Goal: Information Seeking & Learning: Learn about a topic

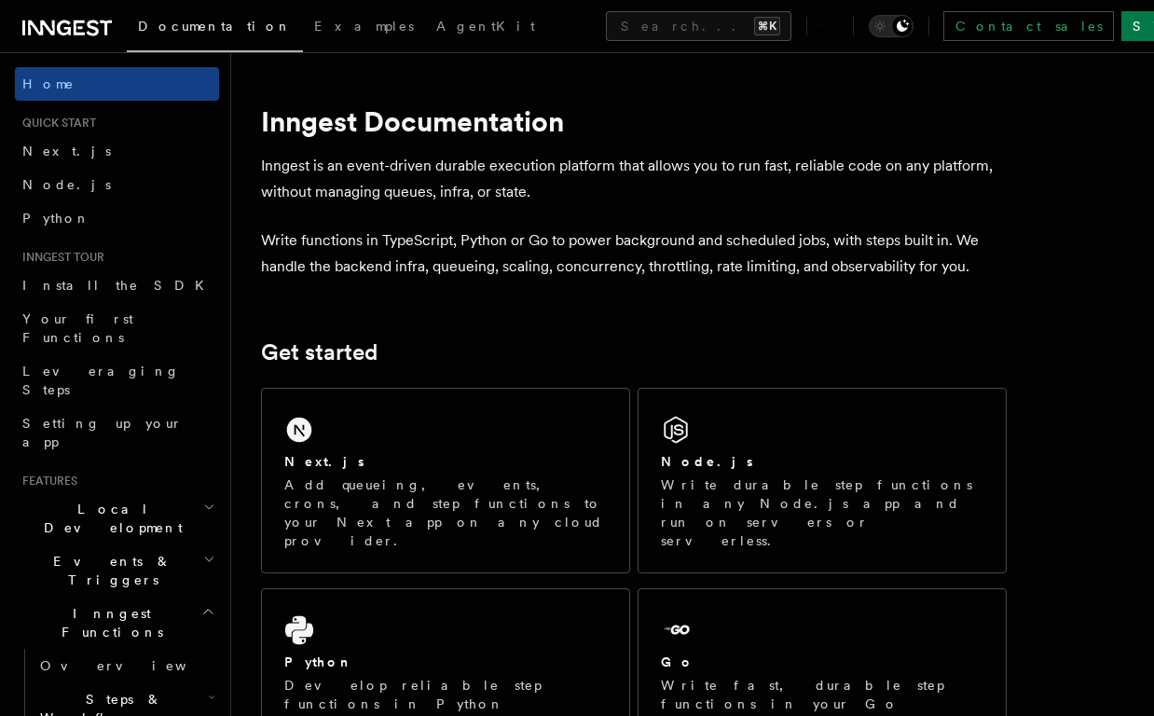
click at [213, 604] on icon "button" at bounding box center [208, 611] width 14 height 15
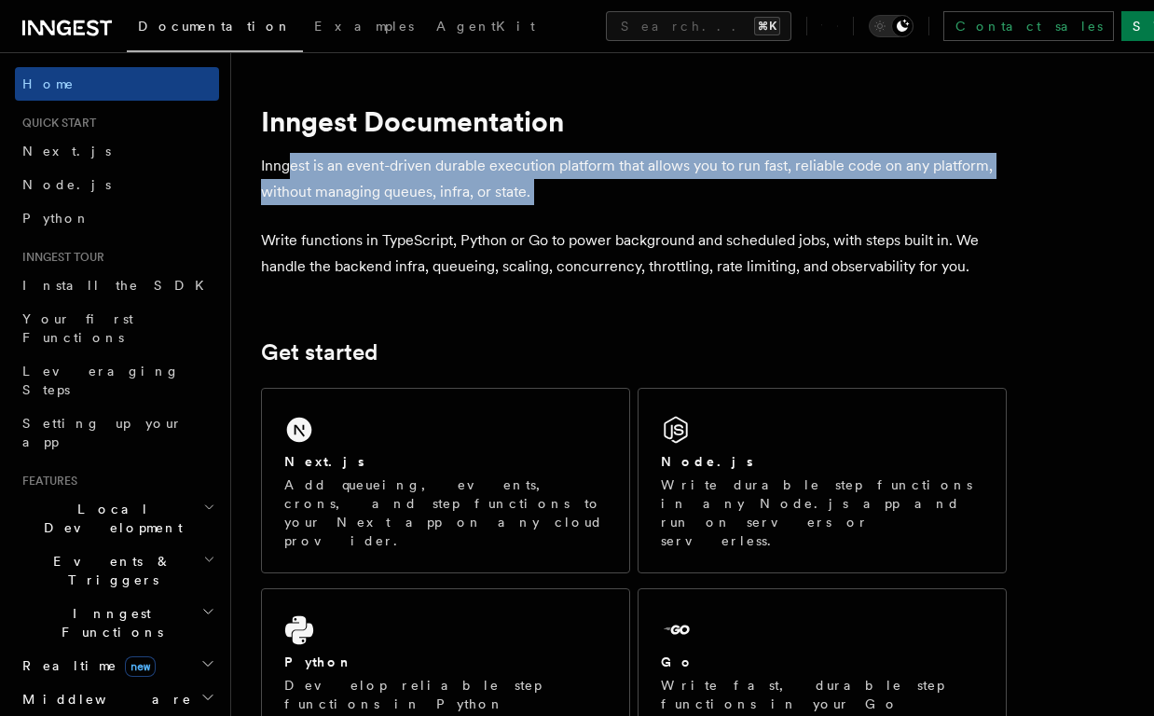
drag, startPoint x: 289, startPoint y: 162, endPoint x: 592, endPoint y: 252, distance: 316.0
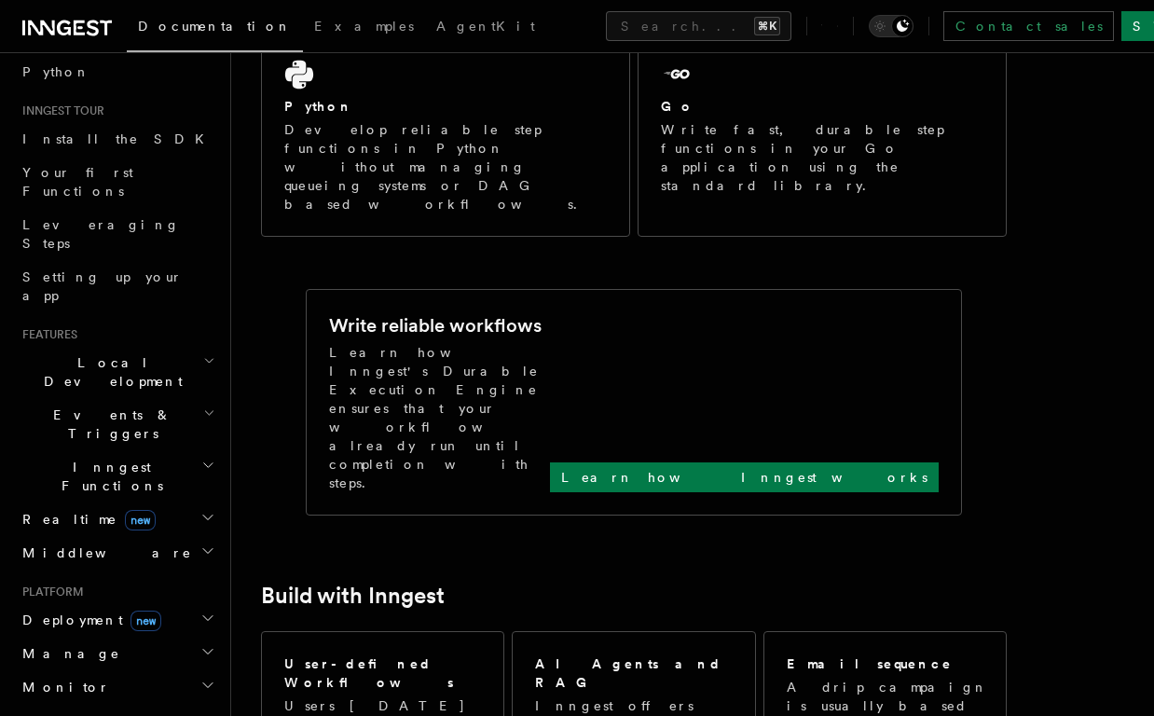
scroll to position [638, 0]
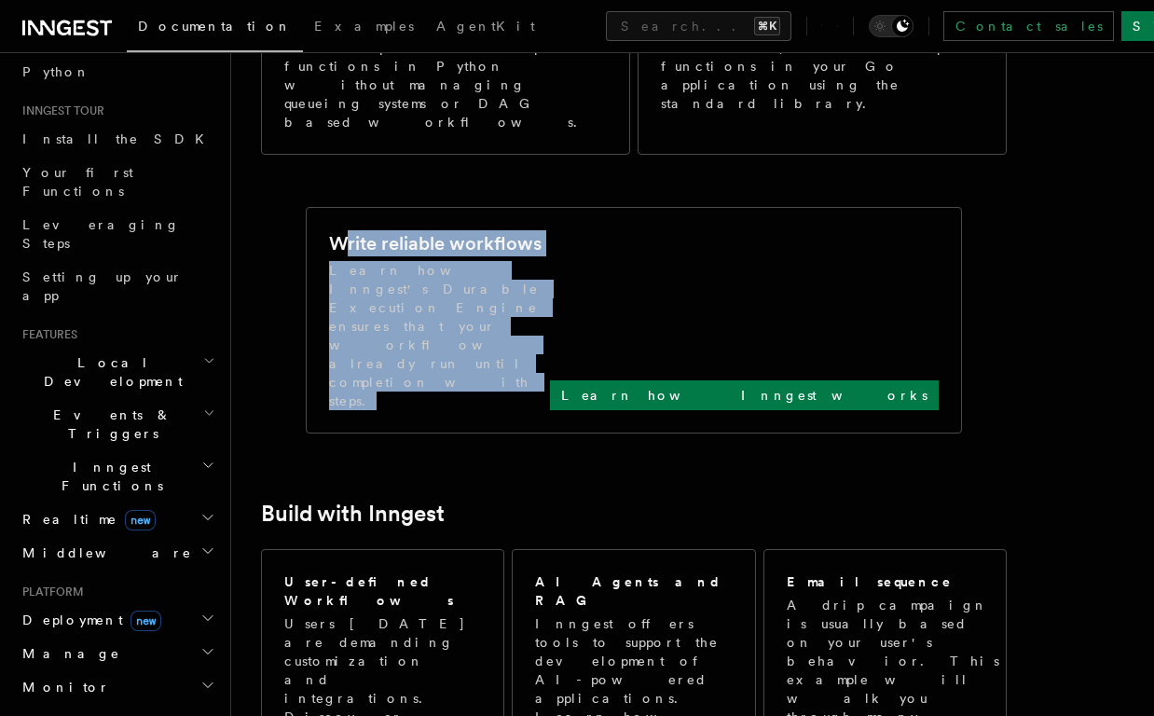
drag, startPoint x: 345, startPoint y: 150, endPoint x: 619, endPoint y: 200, distance: 278.8
click at [619, 230] on div "Write reliable workflows Learn how Inngest's Durable Execution Engine ensures t…" at bounding box center [634, 320] width 610 height 180
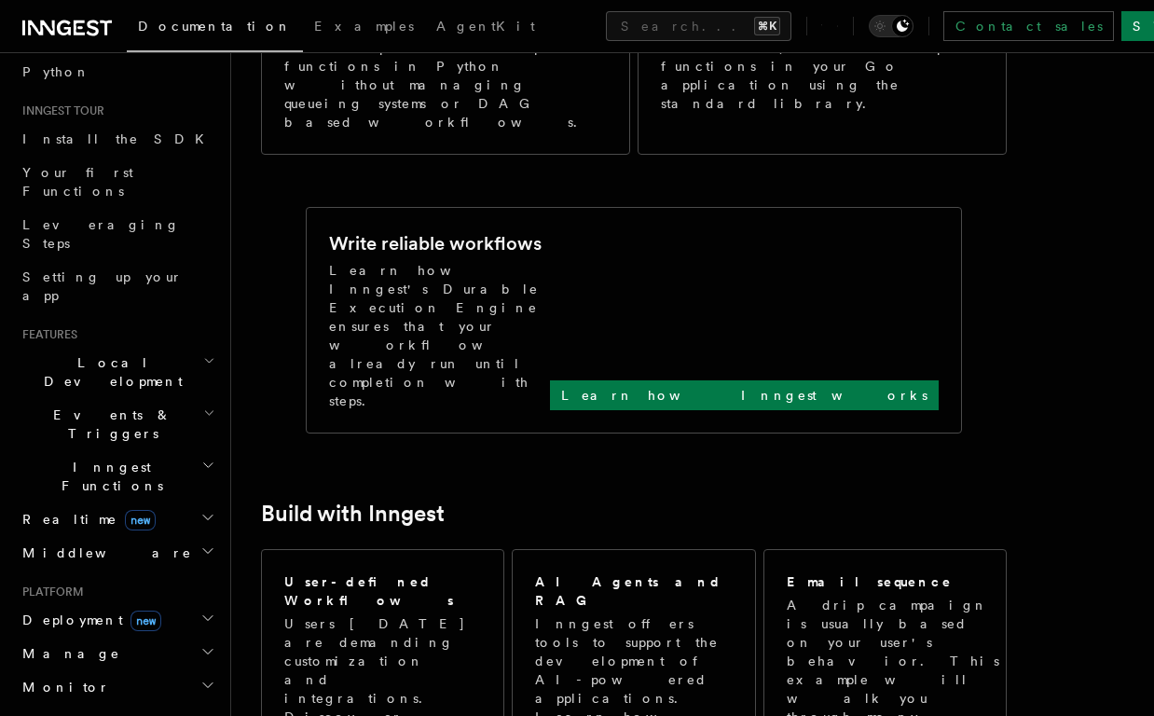
click at [169, 398] on h2 "Events & Triggers" at bounding box center [117, 424] width 204 height 52
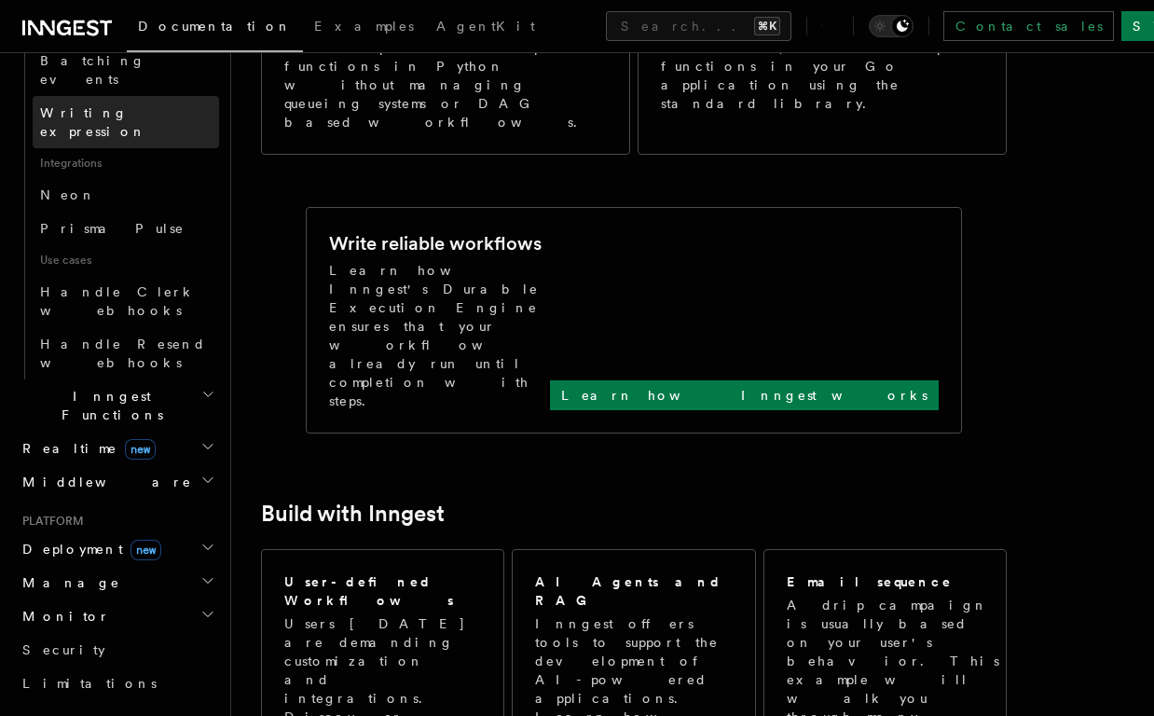
scroll to position [1137, 0]
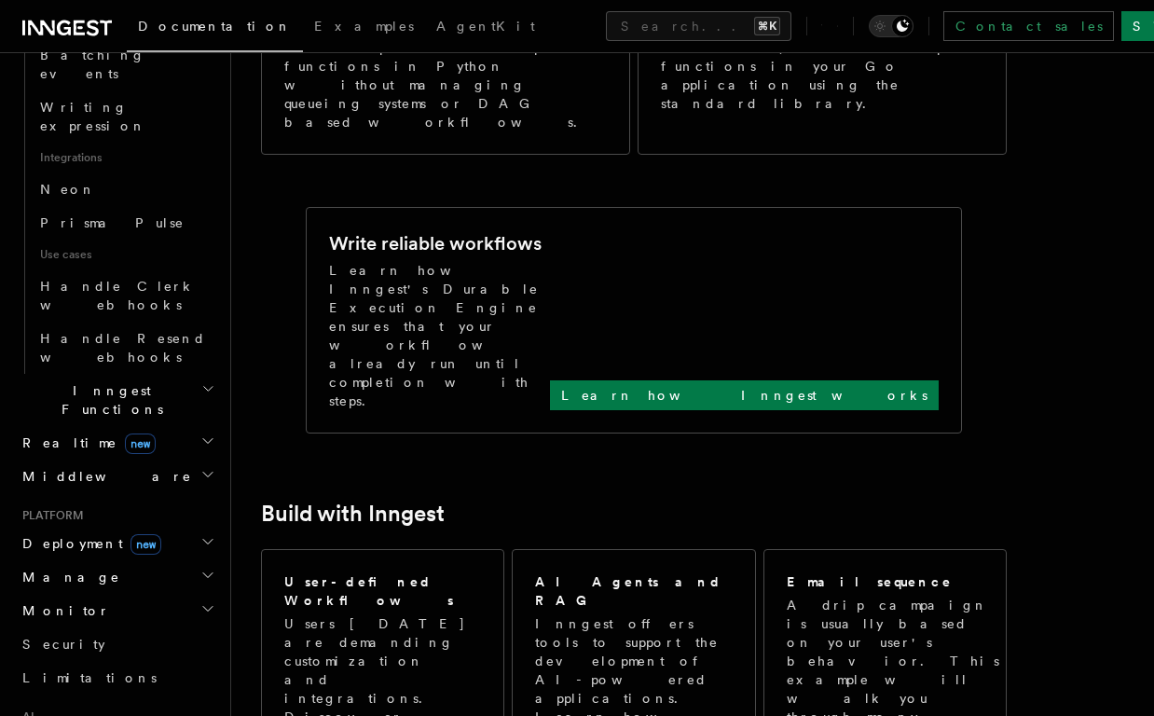
click at [201, 534] on icon "button" at bounding box center [207, 541] width 15 height 15
click at [215, 527] on h2 "Deployment new" at bounding box center [117, 544] width 204 height 34
click at [208, 568] on icon "button" at bounding box center [207, 575] width 15 height 15
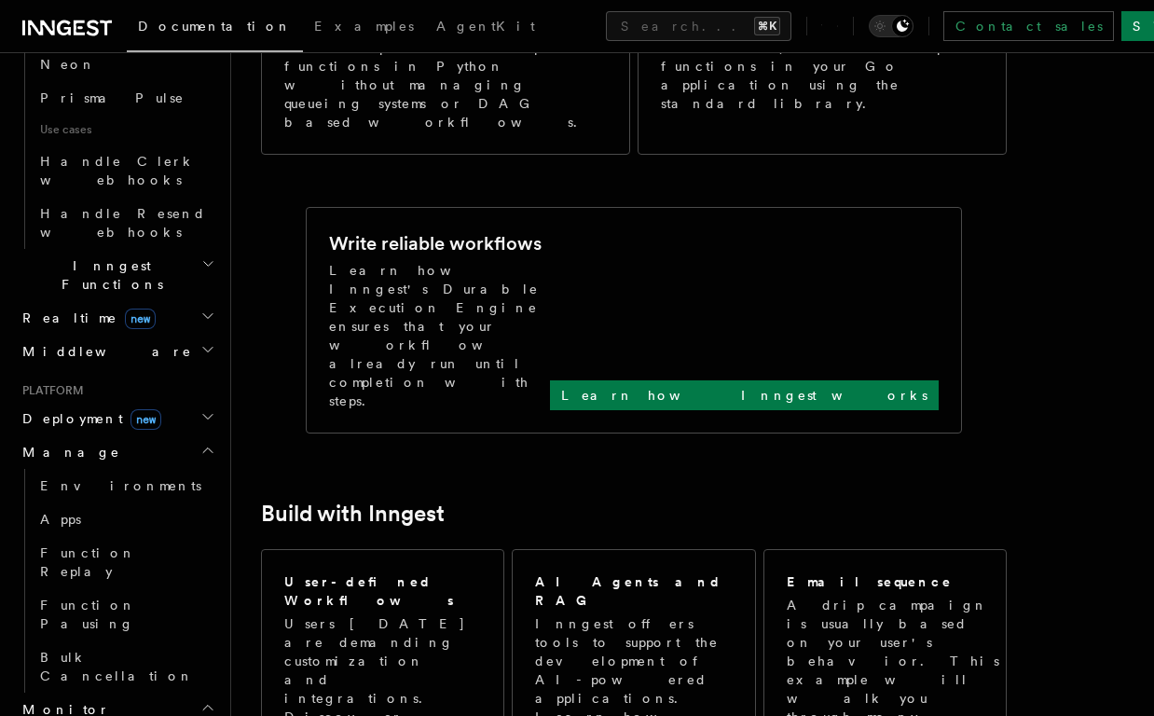
scroll to position [1339, 0]
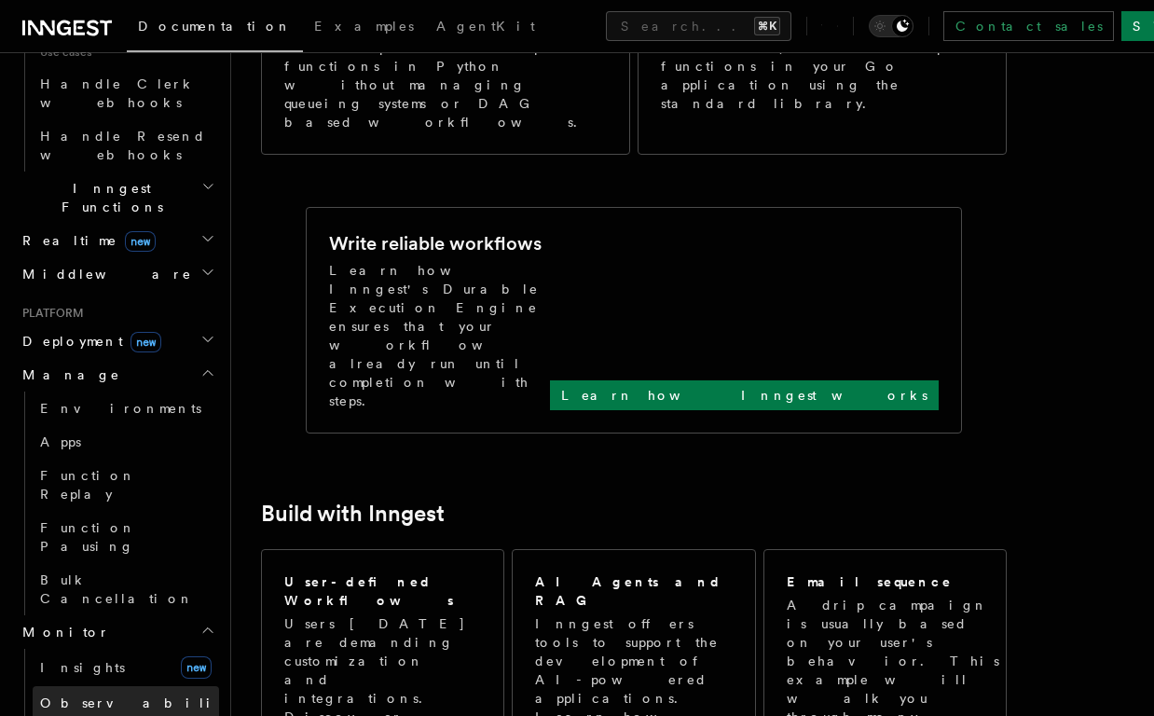
click at [111, 696] on span "Observability & metrics" at bounding box center [136, 713] width 192 height 34
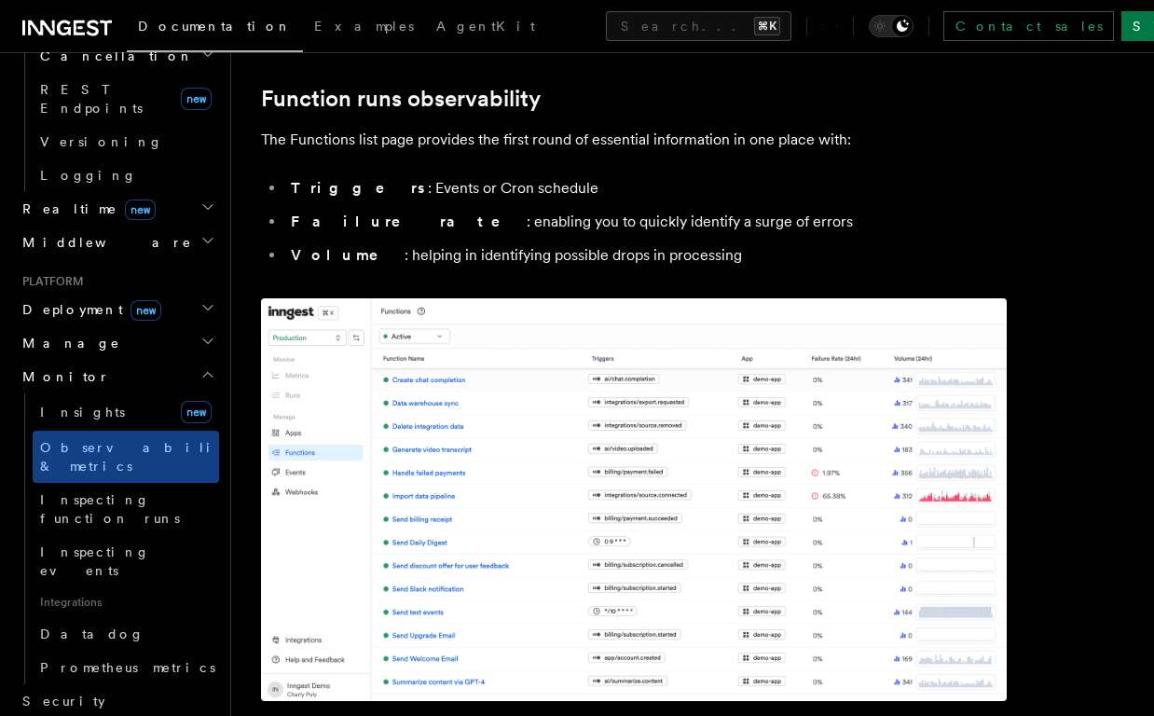
scroll to position [763, 0]
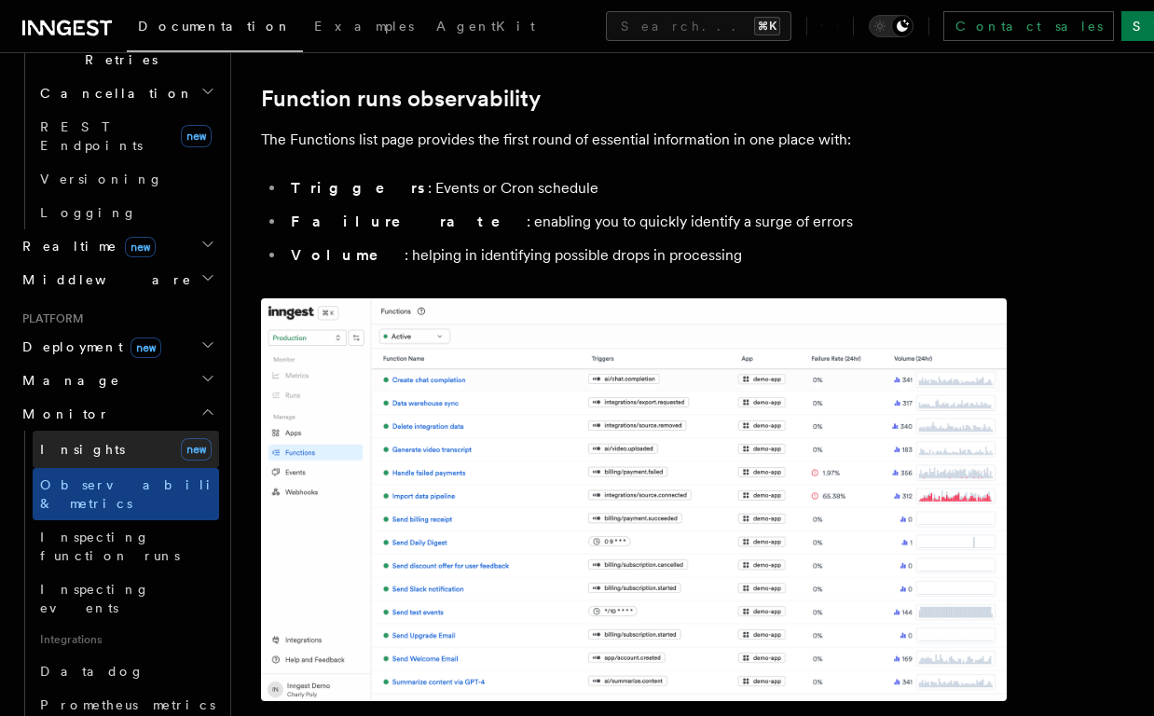
click at [93, 431] on link "Insights new" at bounding box center [126, 449] width 187 height 37
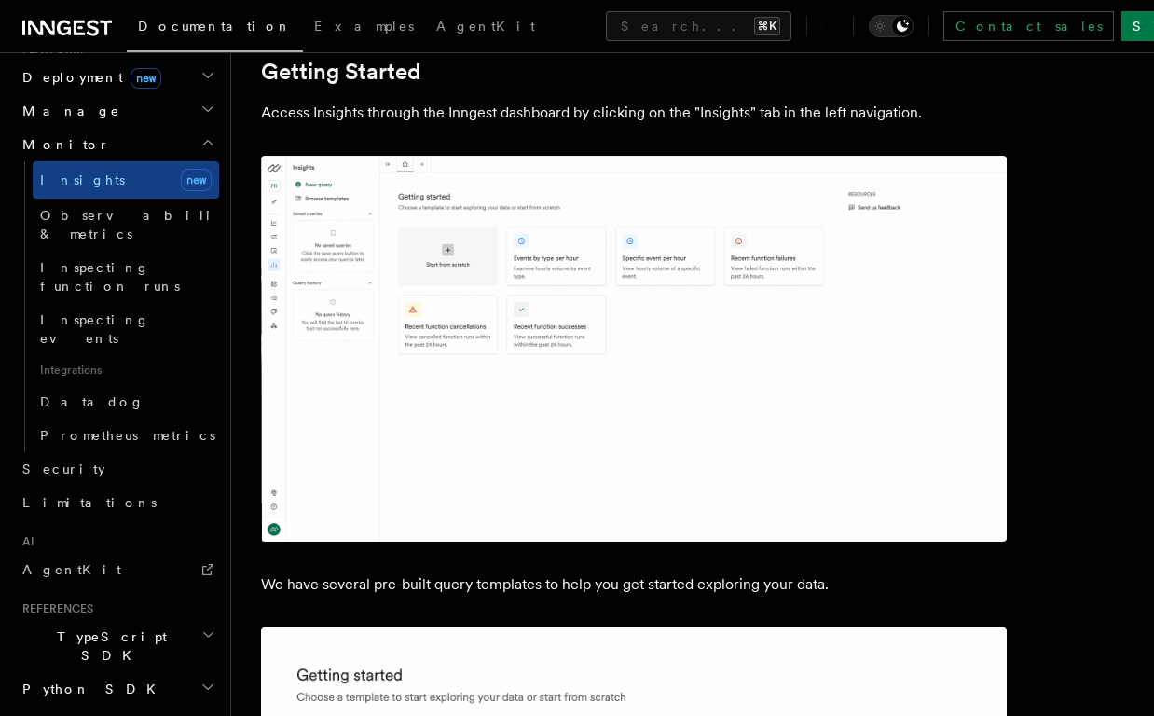
scroll to position [1048, 0]
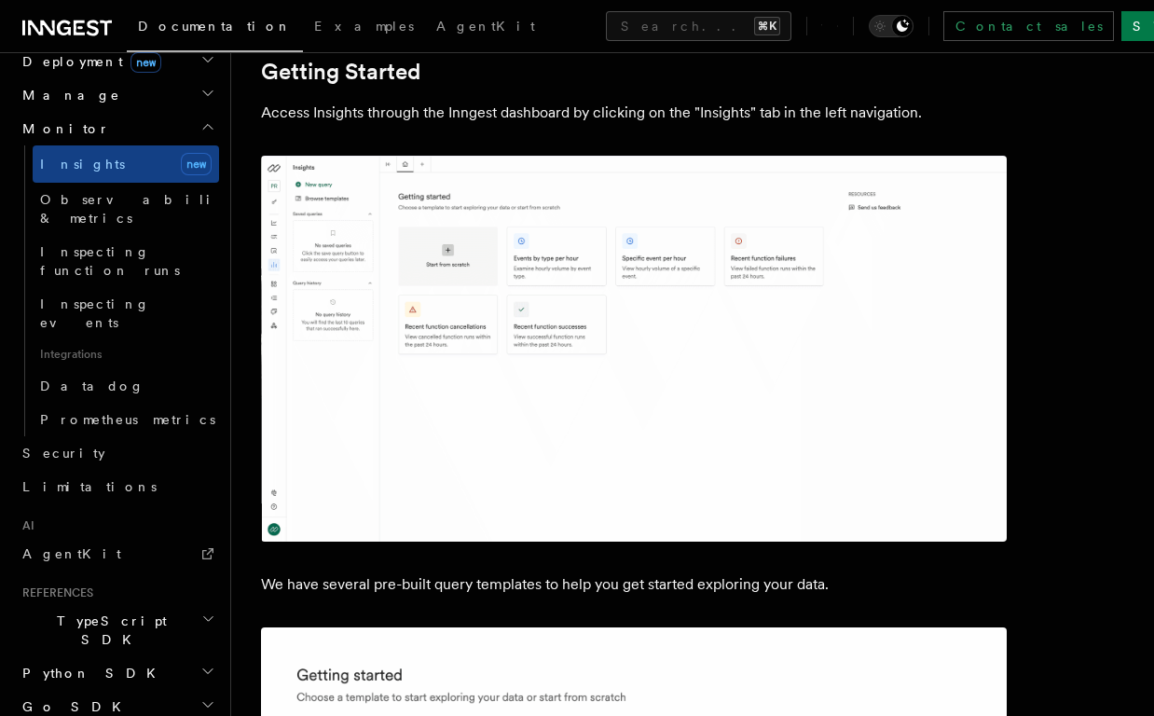
click at [104, 612] on span "TypeScript SDK" at bounding box center [108, 630] width 187 height 37
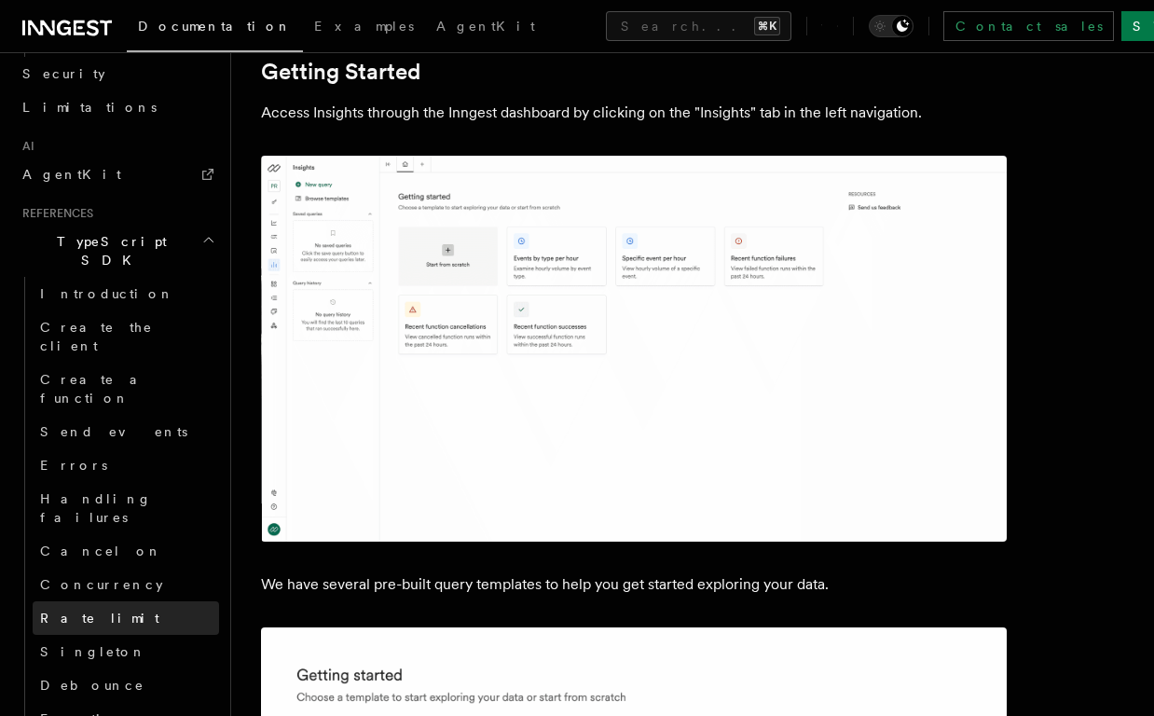
scroll to position [1317, 0]
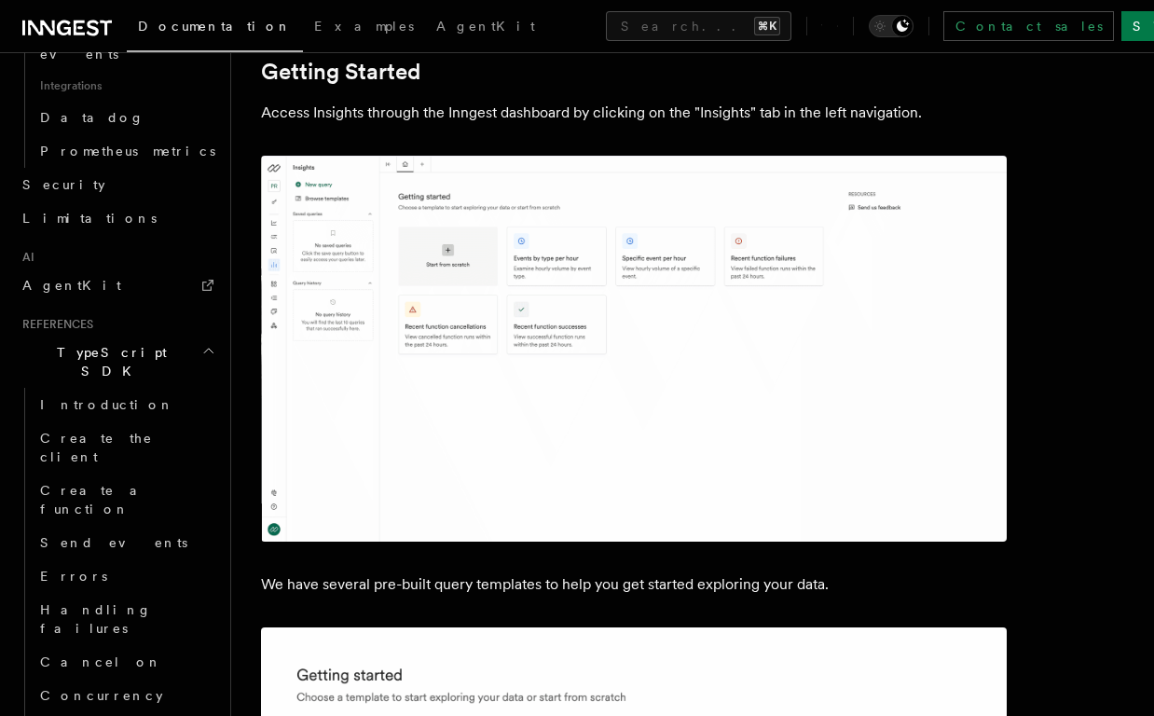
click at [147, 336] on h2 "TypeScript SDK" at bounding box center [117, 362] width 204 height 52
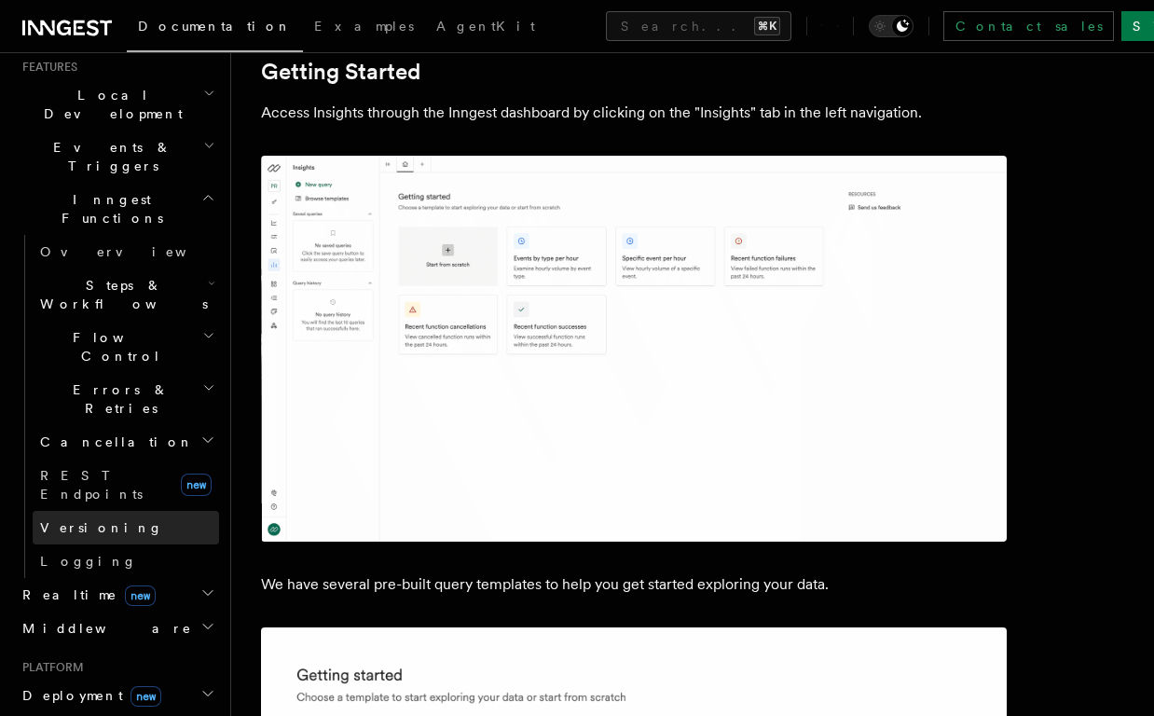
scroll to position [555, 0]
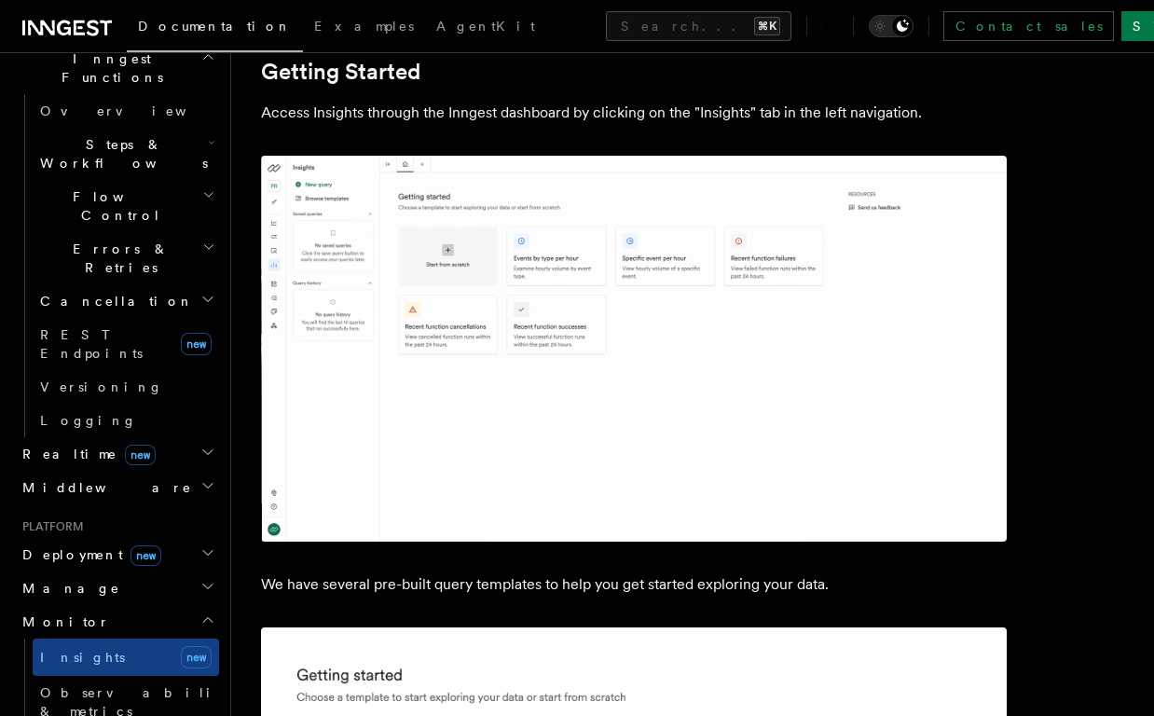
click at [128, 605] on h2 "Monitor" at bounding box center [117, 622] width 204 height 34
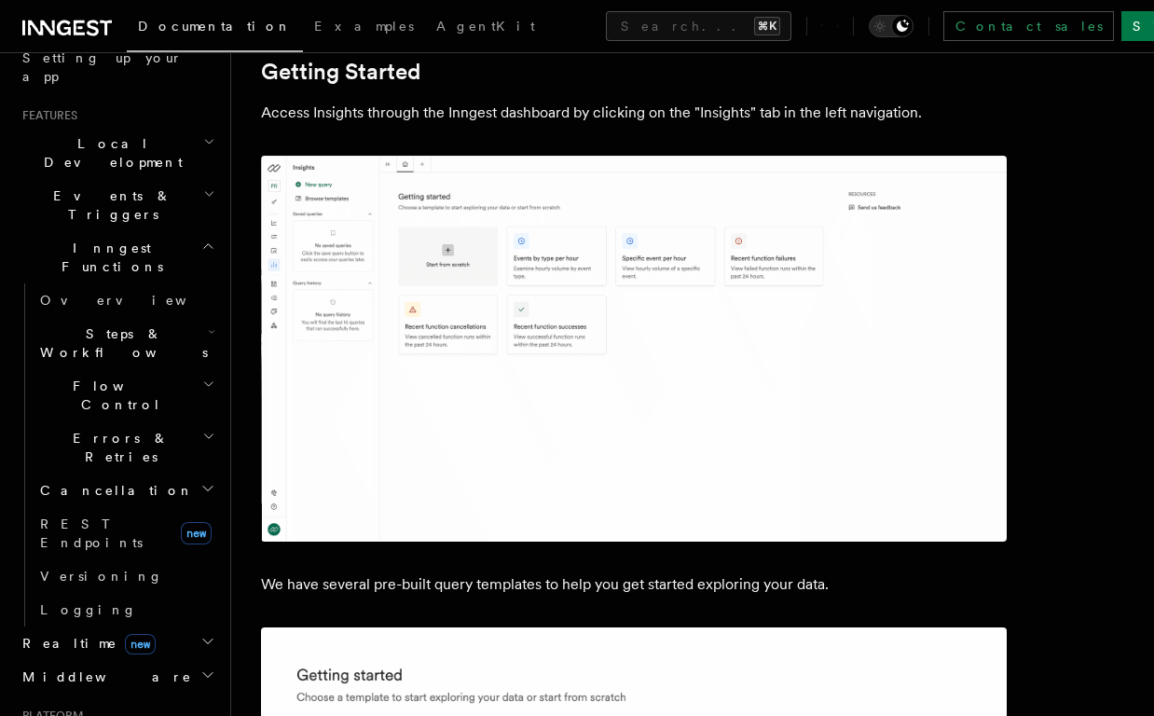
scroll to position [283, 0]
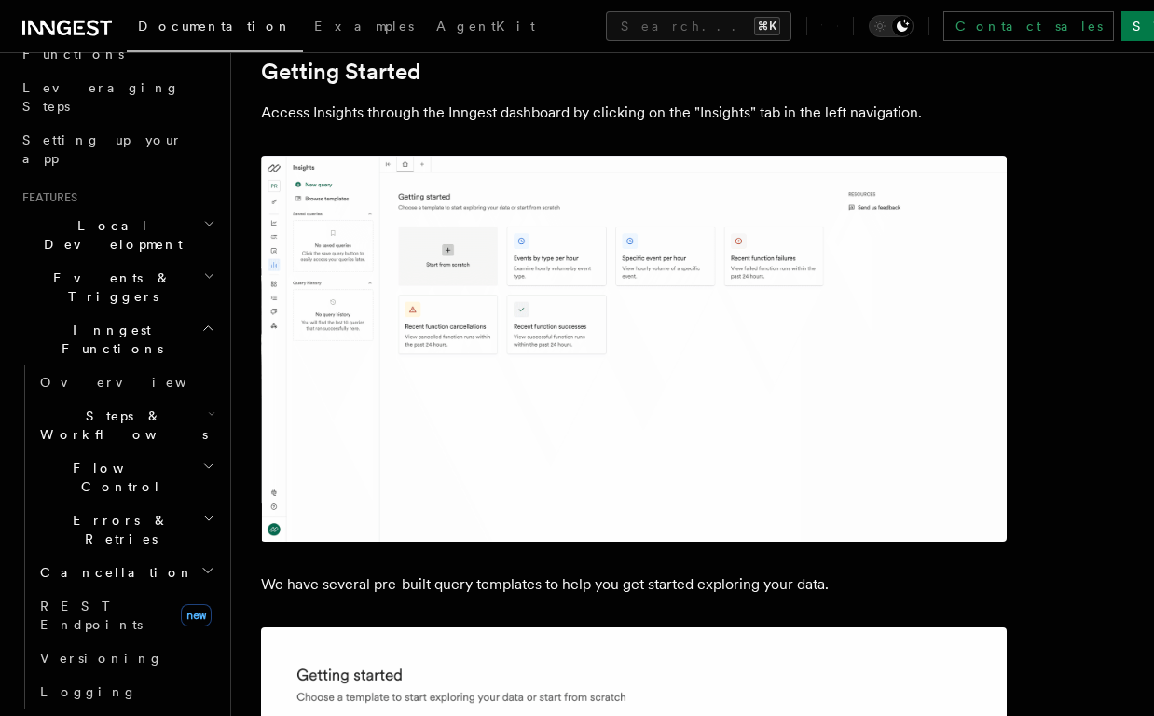
click at [148, 313] on h2 "Inngest Functions" at bounding box center [117, 339] width 204 height 52
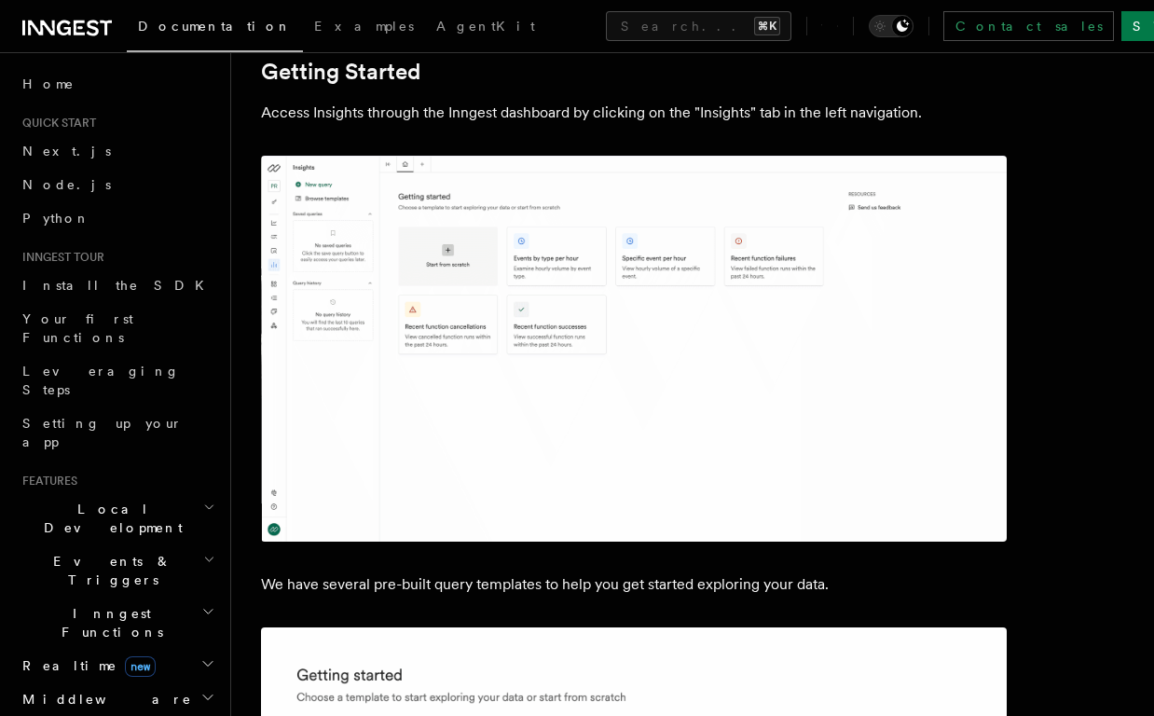
scroll to position [734, 0]
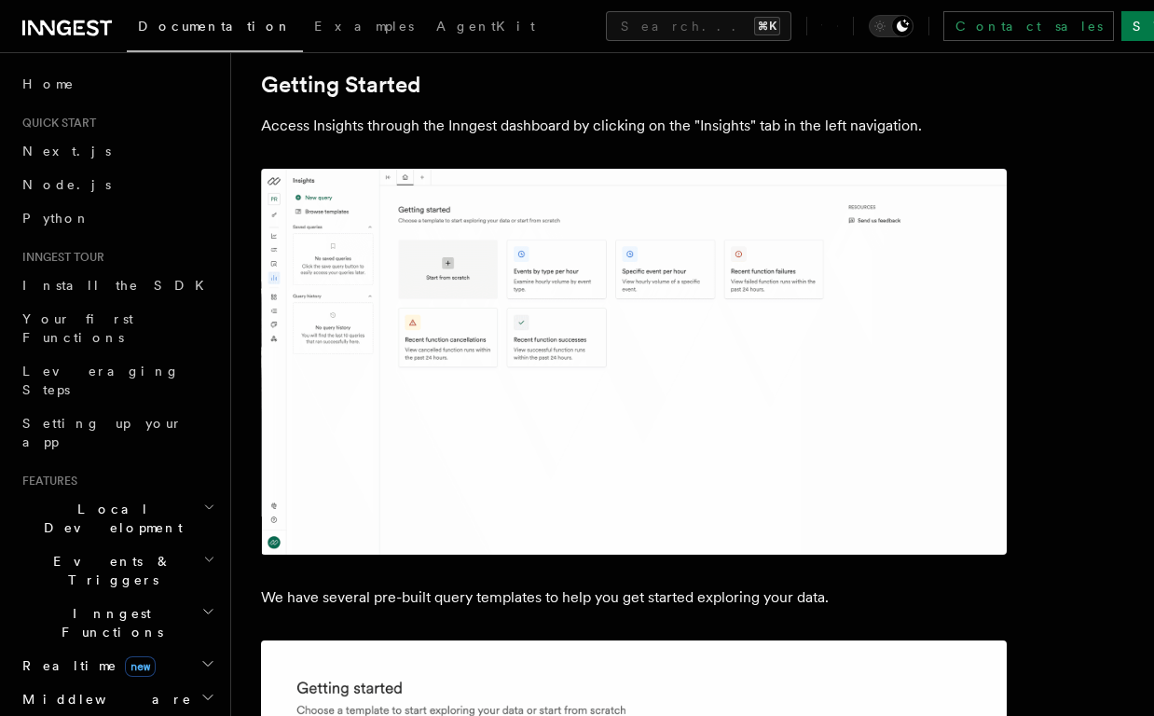
click at [106, 604] on span "Inngest Functions" at bounding box center [108, 622] width 187 height 37
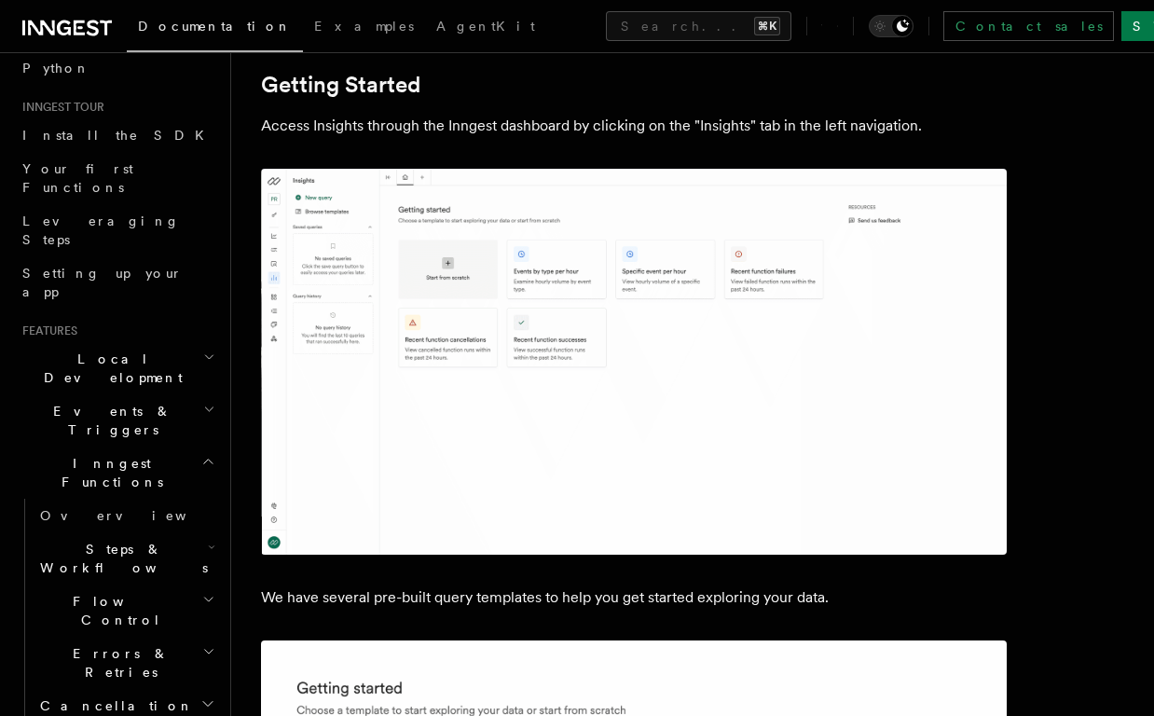
scroll to position [274, 0]
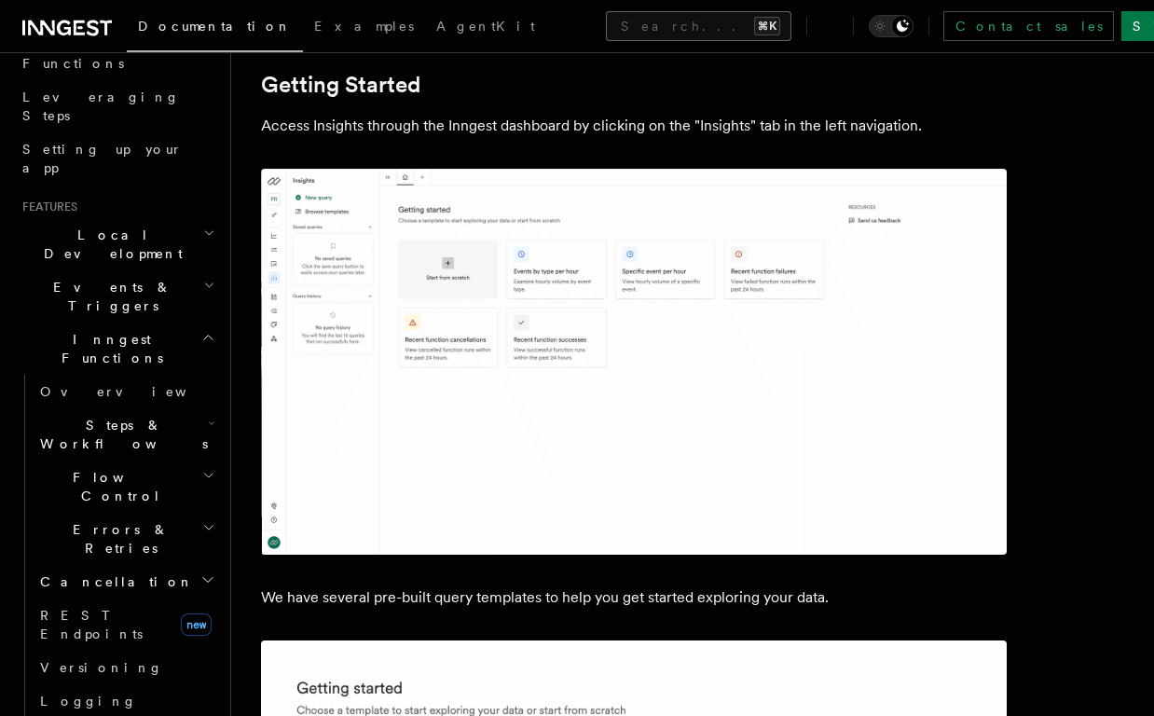
click at [606, 16] on button "Search... ⌘K" at bounding box center [699, 26] width 186 height 30
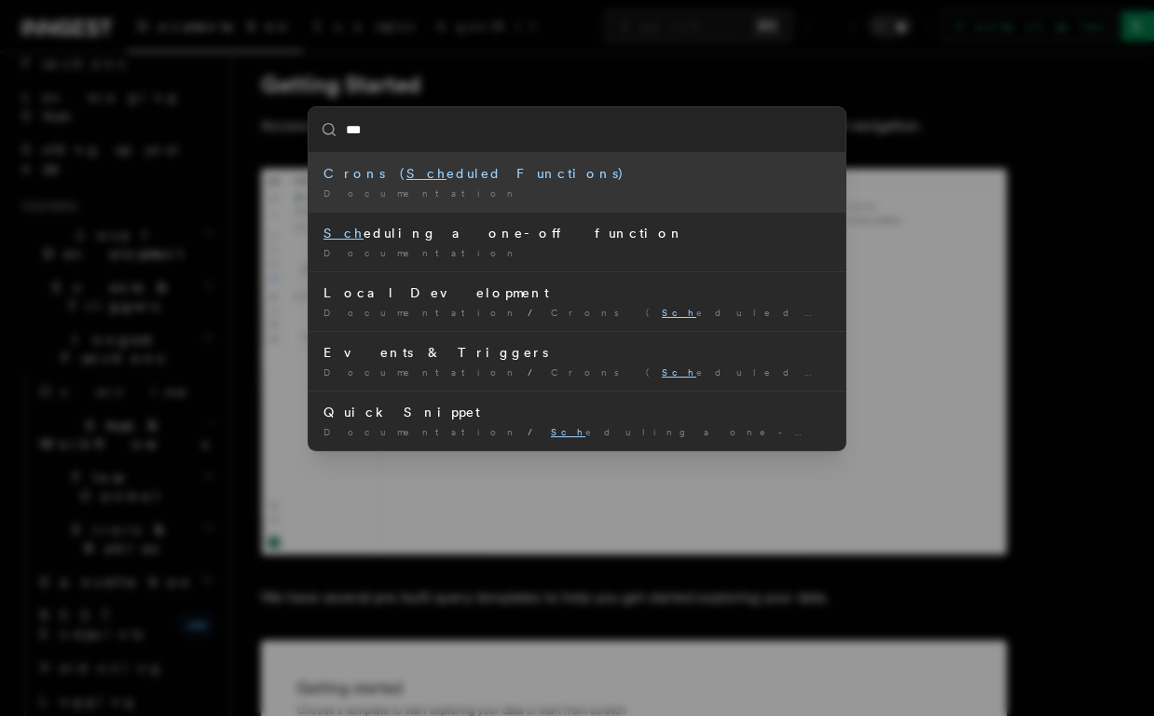
type input "****"
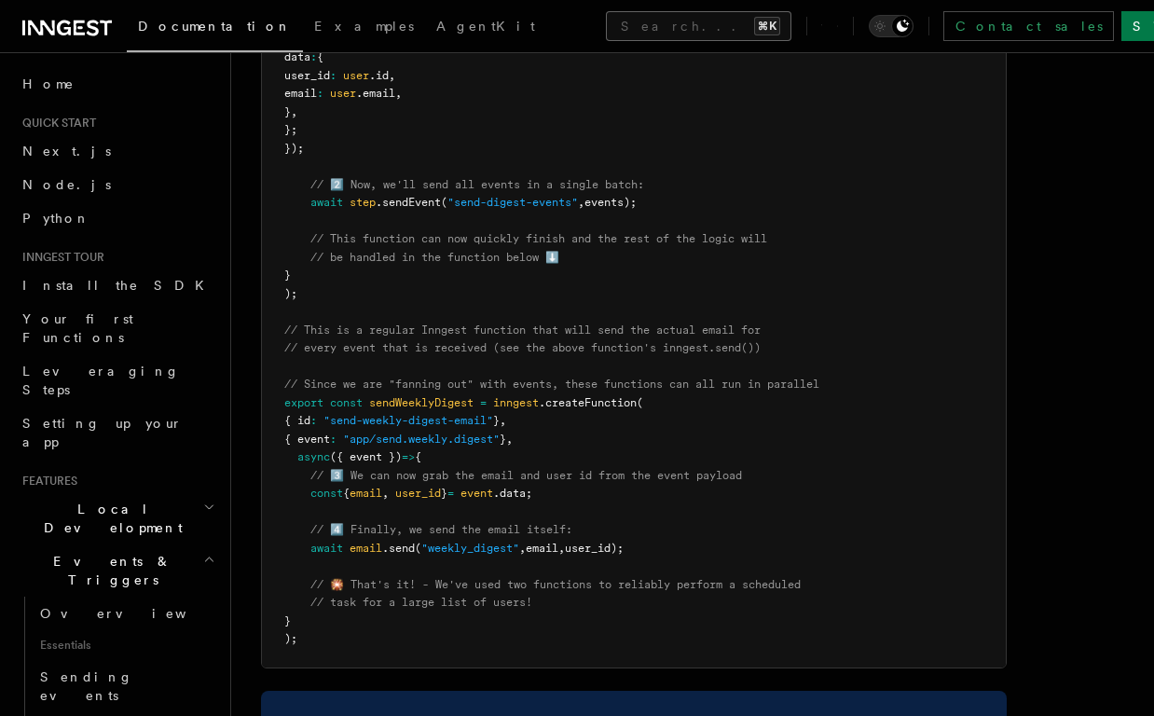
click at [606, 32] on button "Search... ⌘K" at bounding box center [699, 26] width 186 height 30
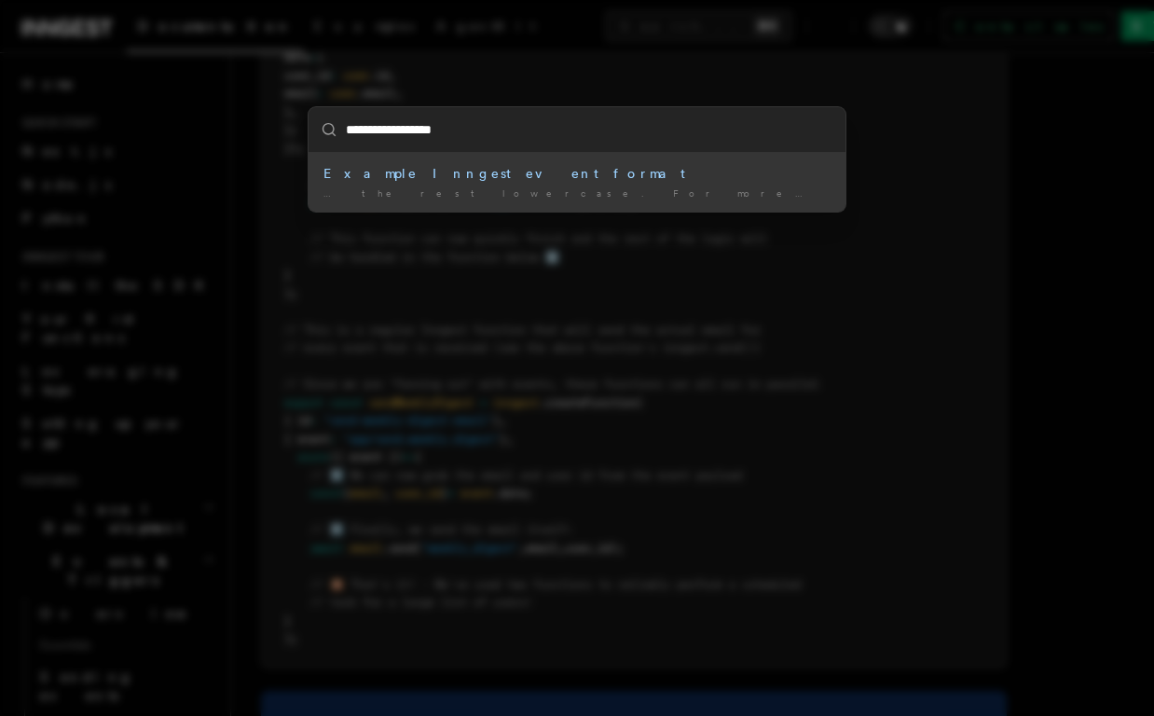
type input "**********"
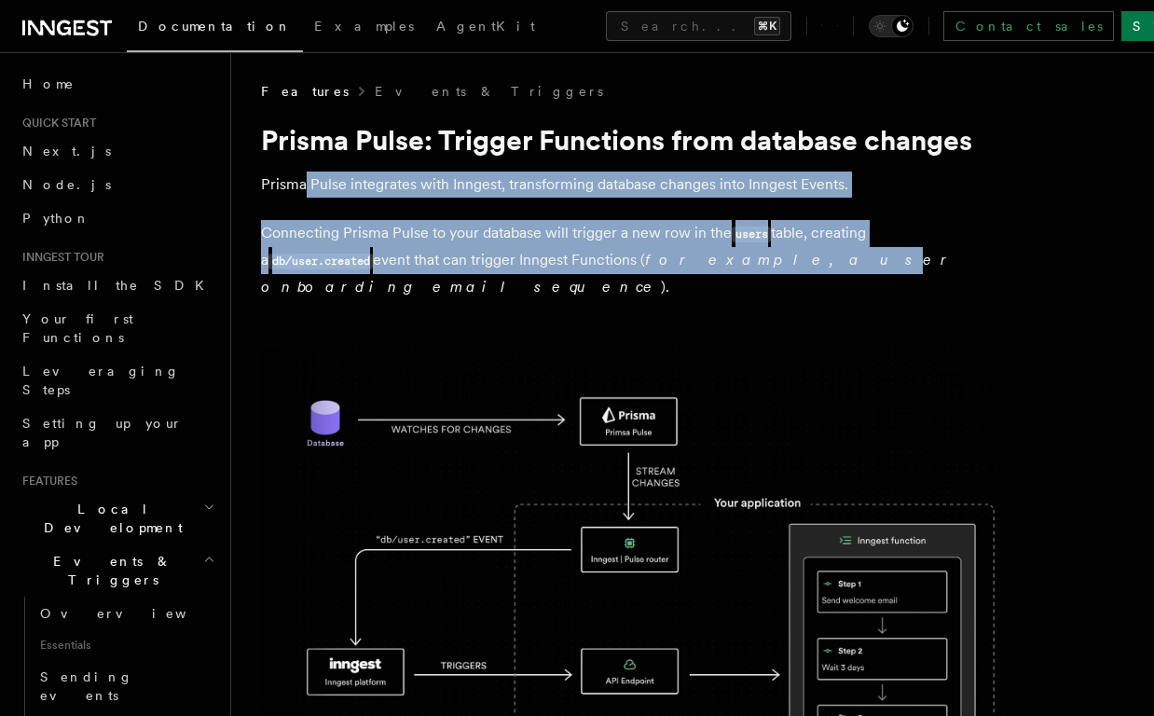
drag, startPoint x: 304, startPoint y: 184, endPoint x: 650, endPoint y: 258, distance: 353.9
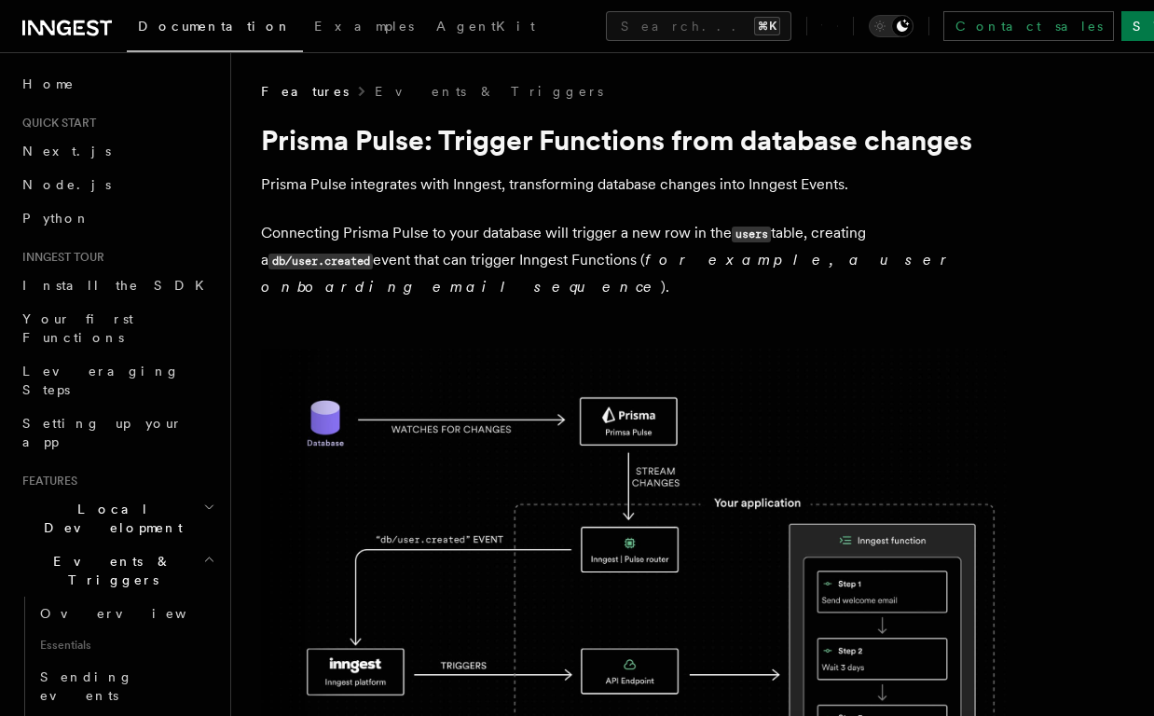
click at [664, 252] on em "for example, a user onboarding email sequence" at bounding box center [608, 273] width 694 height 45
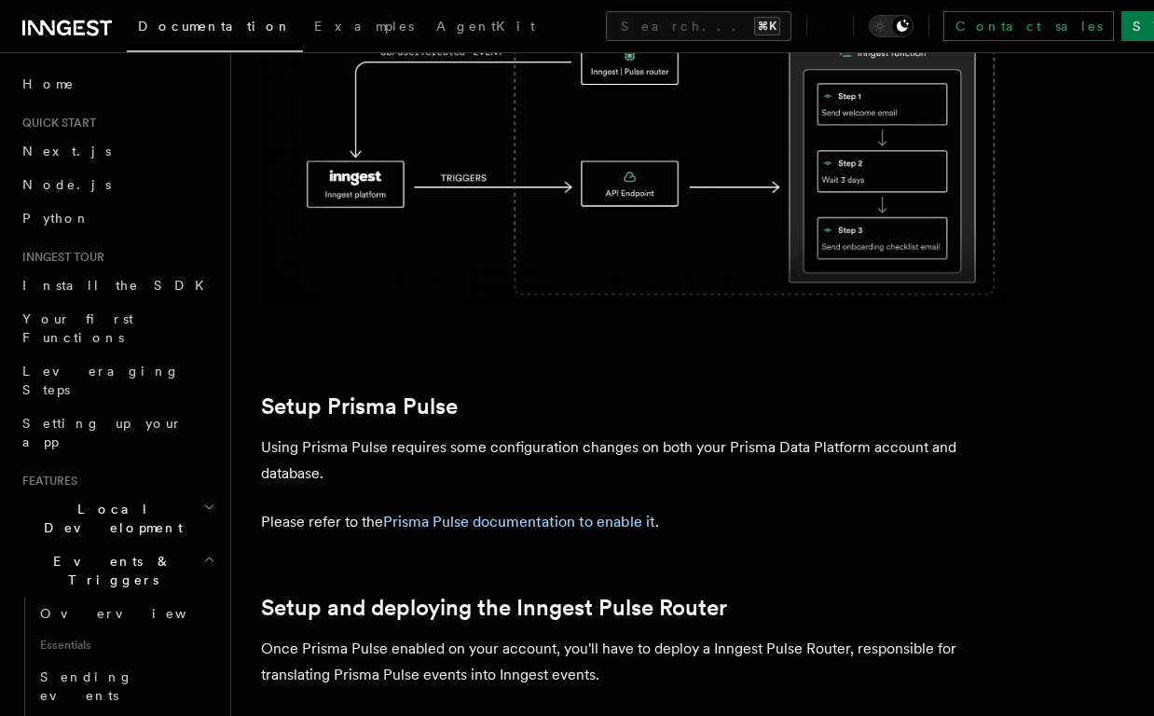
scroll to position [689, 0]
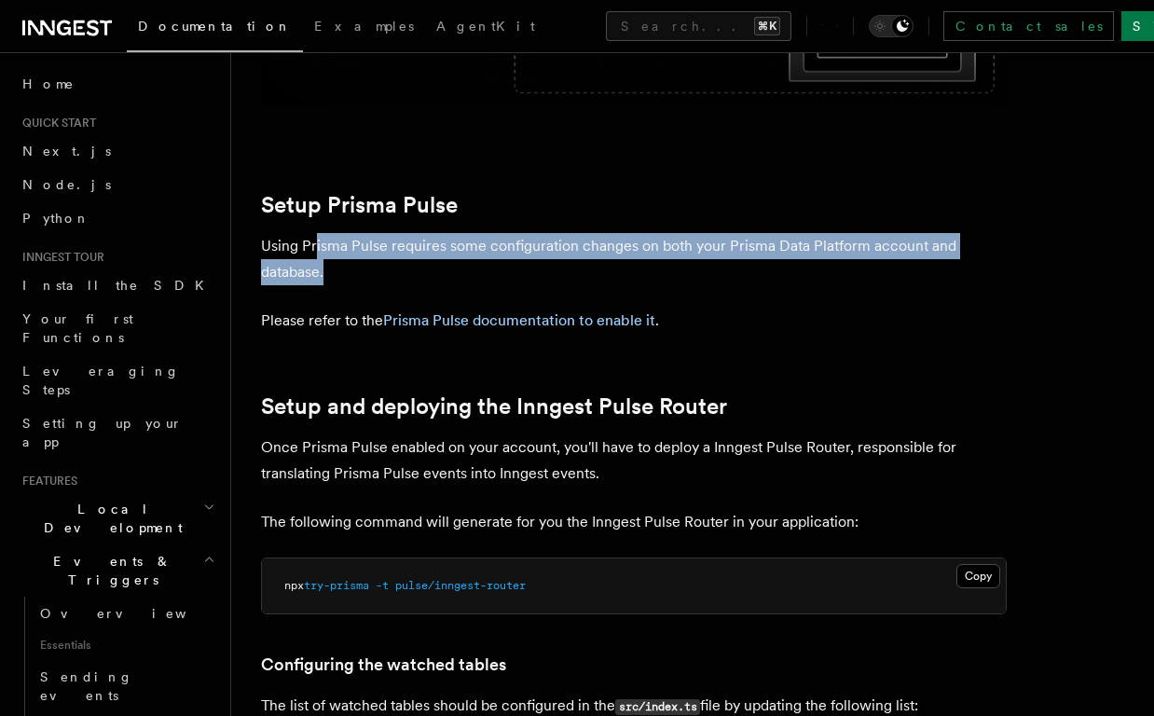
drag, startPoint x: 314, startPoint y: 220, endPoint x: 396, endPoint y: 242, distance: 85.1
click at [396, 242] on p "Using Prisma Pulse requires some configuration changes on both your Prisma Data…" at bounding box center [634, 259] width 746 height 52
